Goal: Navigation & Orientation: Find specific page/section

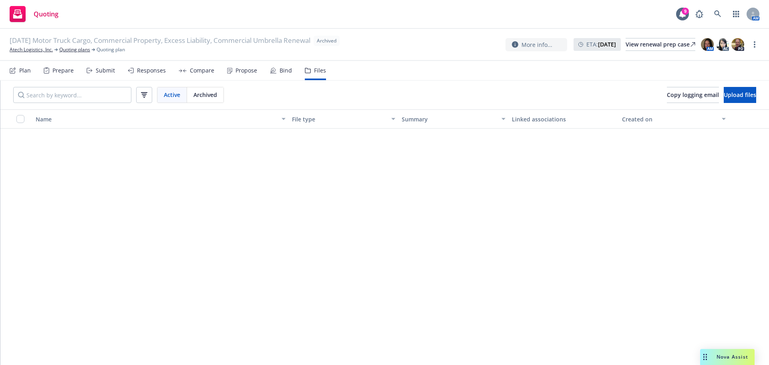
scroll to position [1081, 0]
